Goal: Feedback & Contribution: Submit feedback/report problem

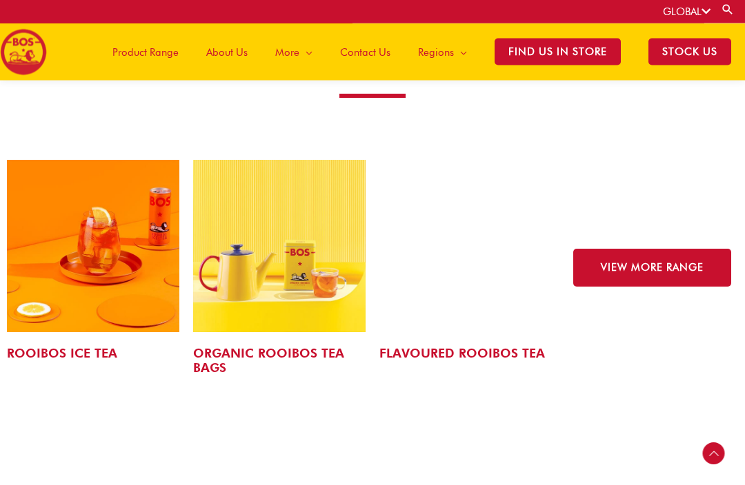
scroll to position [2113, 0]
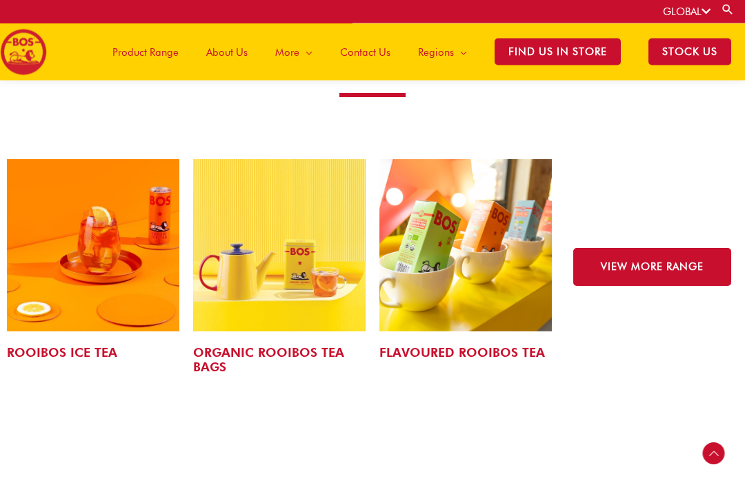
click at [260, 294] on img at bounding box center [279, 246] width 172 height 172
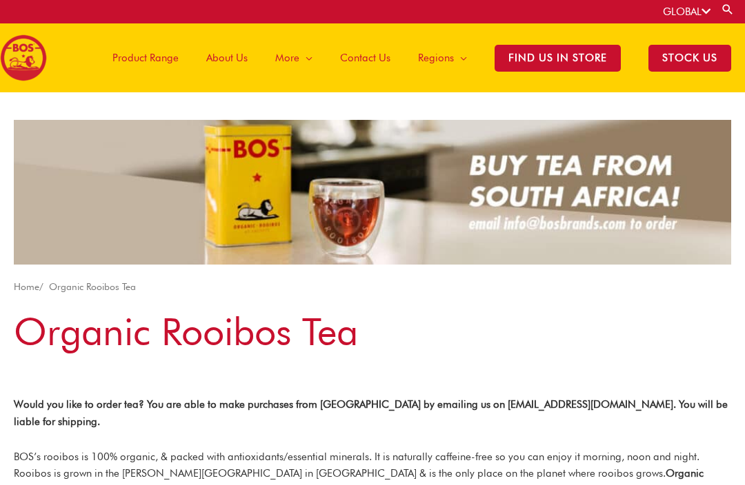
click at [232, 59] on span "About Us" at bounding box center [226, 57] width 41 height 41
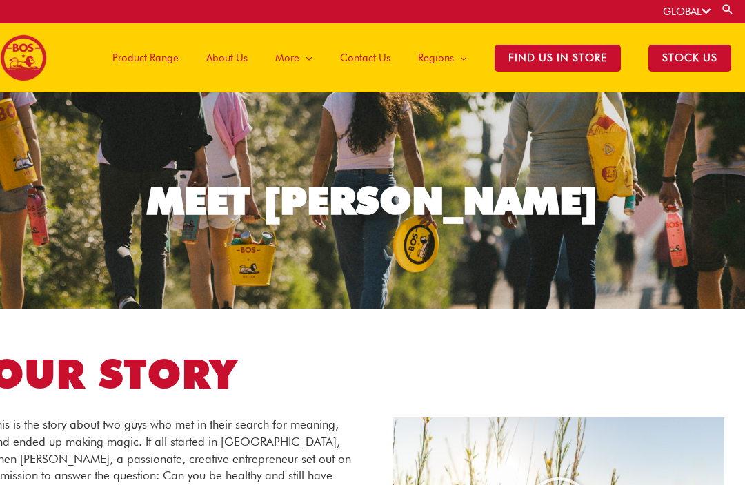
click at [363, 63] on span "Contact Us" at bounding box center [365, 57] width 50 height 41
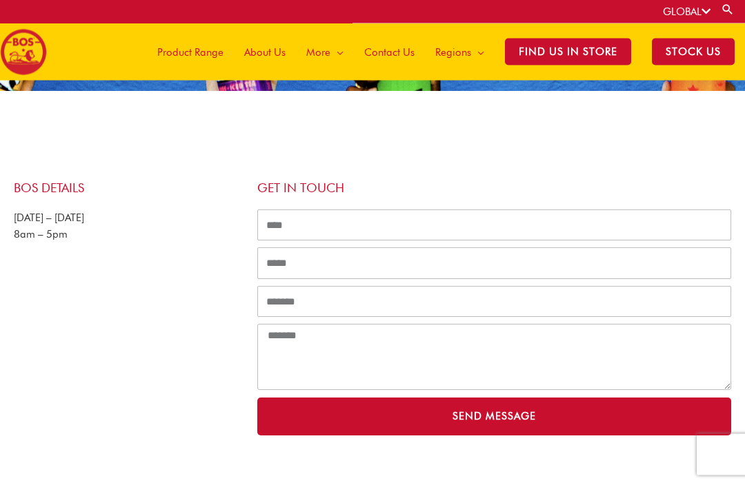
scroll to position [197, 0]
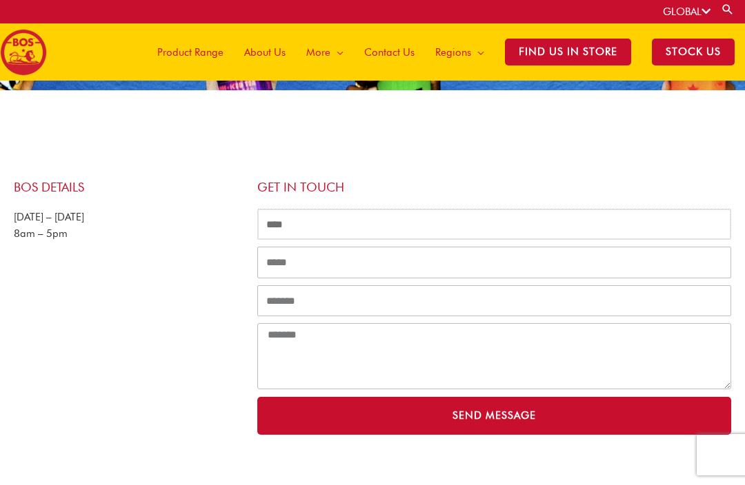
click at [277, 221] on input "Name" at bounding box center [494, 225] width 474 height 32
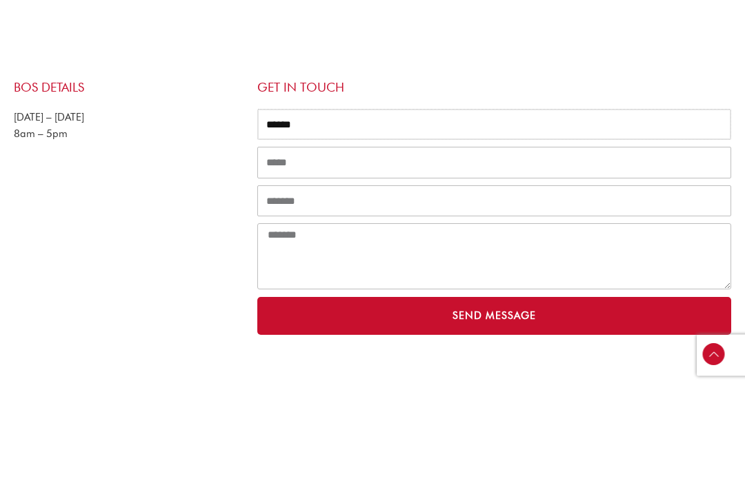
type input "******"
click at [274, 247] on input "Email" at bounding box center [494, 263] width 474 height 32
type input "*"
click at [310, 209] on input "******" at bounding box center [494, 225] width 474 height 32
type input "*"
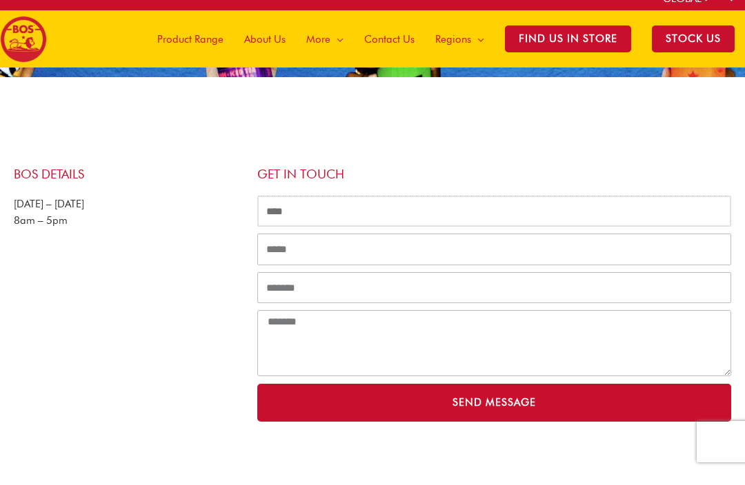
scroll to position [0, 0]
